Goal: Task Accomplishment & Management: Manage account settings

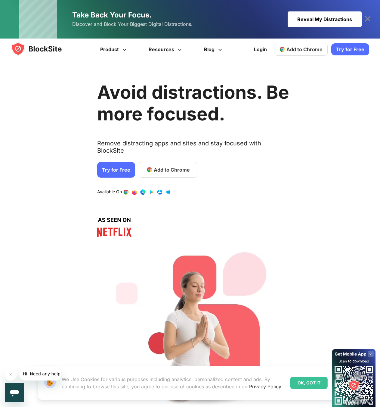
click at [123, 189] on link "1 / 4" at bounding box center [126, 192] width 6 height 6
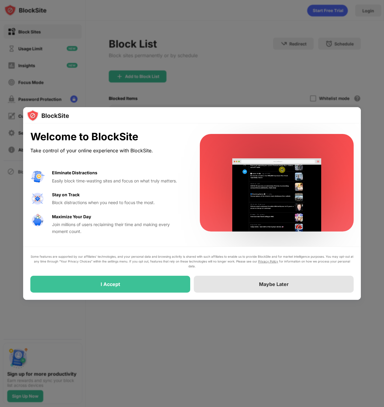
click at [271, 286] on div "Maybe Later" at bounding box center [274, 284] width 30 height 6
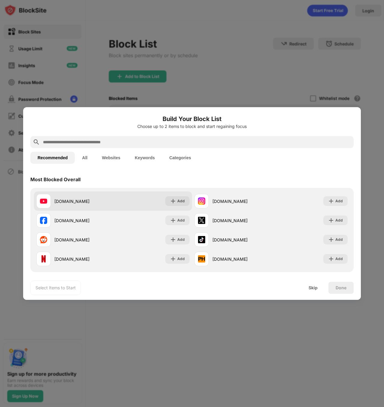
click at [86, 203] on div "[DOMAIN_NAME]" at bounding box center [83, 201] width 59 height 6
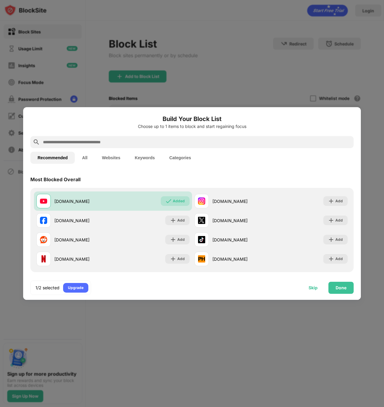
click at [318, 286] on div "Skip" at bounding box center [313, 287] width 9 height 5
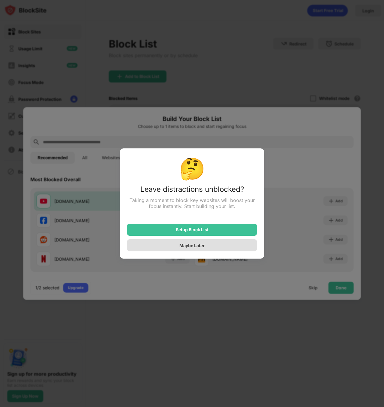
click at [215, 245] on div "Maybe Later" at bounding box center [192, 245] width 130 height 12
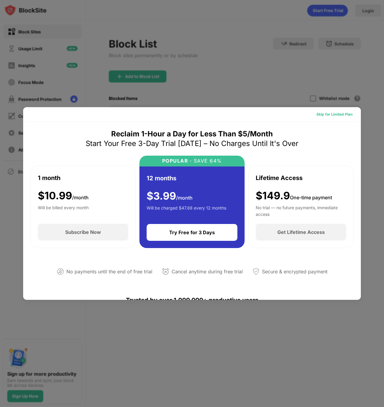
click at [346, 113] on div "Skip for Limited Plan" at bounding box center [335, 114] width 36 height 6
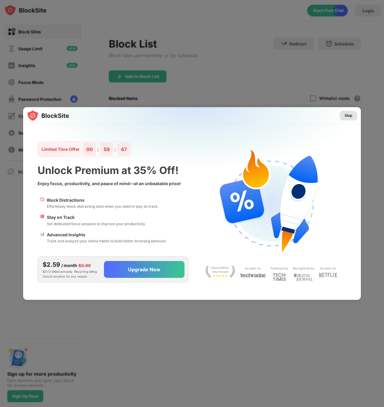
click at [352, 114] on div "Skip" at bounding box center [349, 115] width 8 height 6
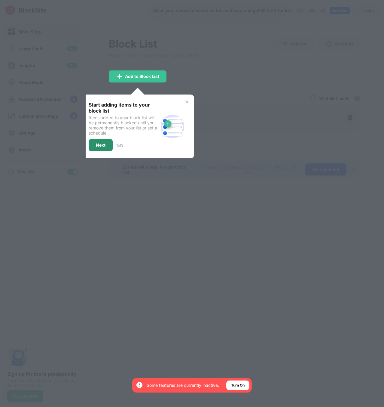
click at [99, 143] on div "Next" at bounding box center [101, 145] width 10 height 5
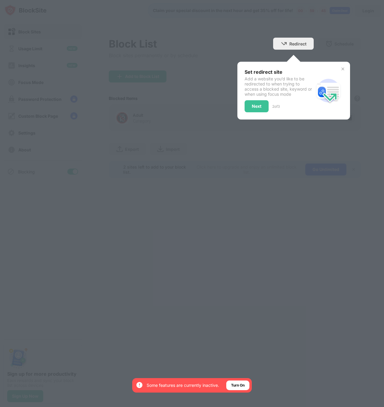
drag, startPoint x: 245, startPoint y: 97, endPoint x: 245, endPoint y: 101, distance: 4.0
click at [244, 97] on div "Set redirect site Add a website you’d like to be redirected to when trying to a…" at bounding box center [294, 91] width 113 height 58
click at [253, 103] on div "Next" at bounding box center [257, 106] width 24 height 12
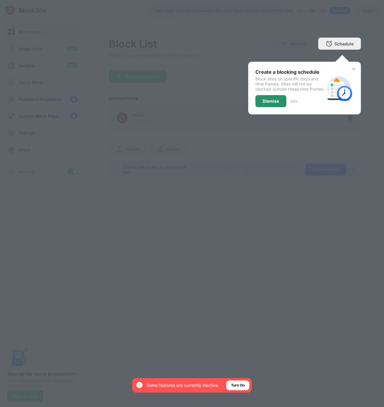
click at [276, 102] on div "Dismiss" at bounding box center [271, 101] width 31 height 12
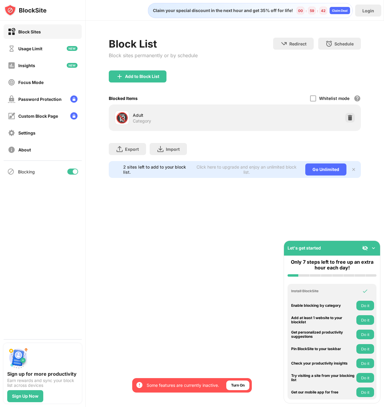
drag, startPoint x: 120, startPoint y: 116, endPoint x: 129, endPoint y: 117, distance: 9.4
click at [123, 117] on div "🔞" at bounding box center [122, 118] width 13 height 12
drag, startPoint x: 129, startPoint y: 117, endPoint x: 171, endPoint y: 10, distance: 115.5
click at [131, 115] on div "🔞 Adult Category" at bounding box center [175, 117] width 120 height 14
click at [265, 155] on div "Export Export Files (for websites items only) Import Import Files (for websites…" at bounding box center [235, 146] width 253 height 30
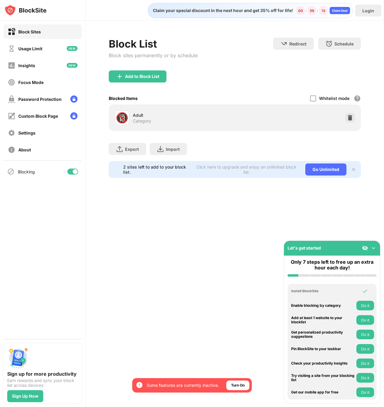
click at [376, 246] on img at bounding box center [374, 248] width 6 height 6
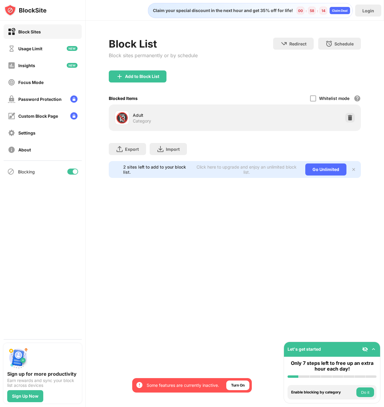
click at [263, 211] on div "Claim your special discount in the next hour and get 35% off for life! 00 : 58 …" at bounding box center [235, 203] width 299 height 407
